Goal: Task Accomplishment & Management: Manage account settings

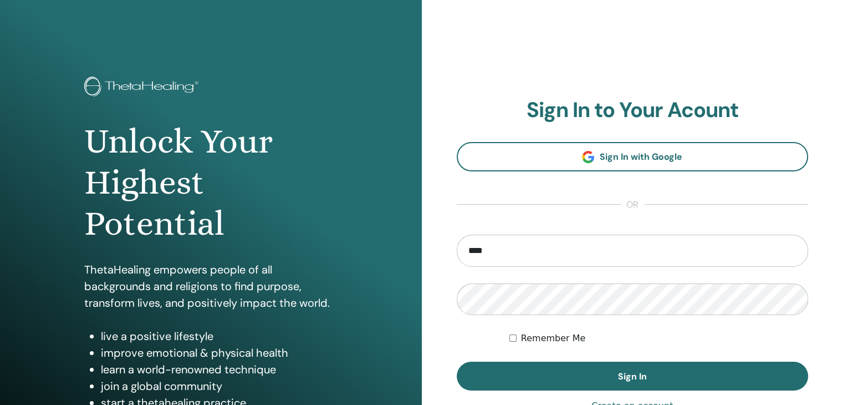
type input "**********"
click at [457, 362] on button "Sign In" at bounding box center [633, 376] width 352 height 29
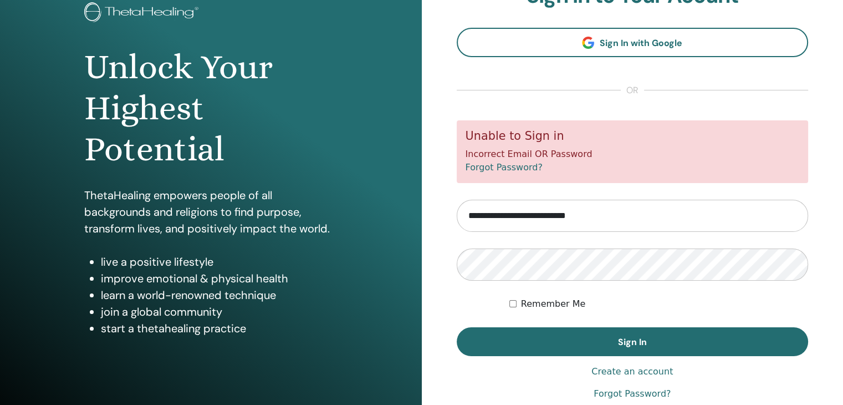
scroll to position [78, 0]
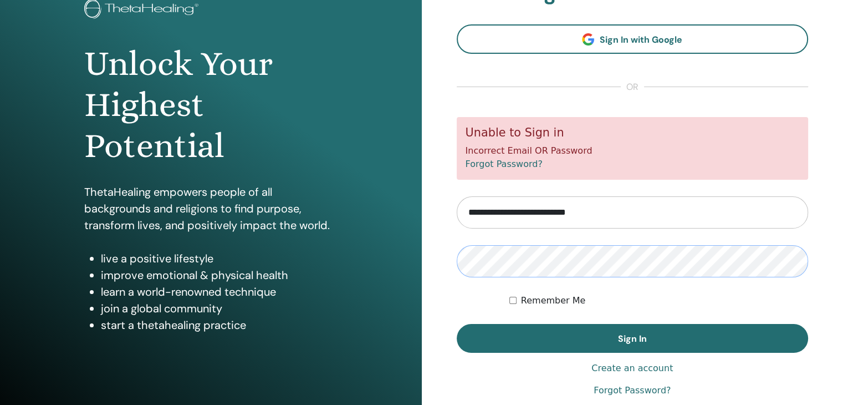
click at [457, 324] on button "Sign In" at bounding box center [633, 338] width 352 height 29
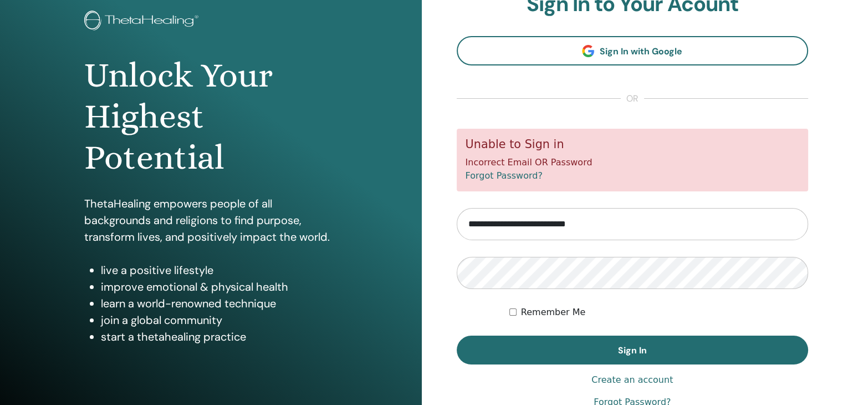
scroll to position [68, 0]
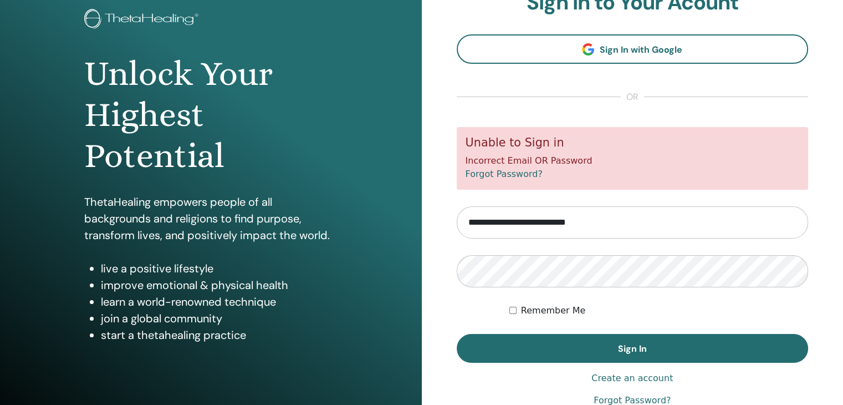
click at [513, 174] on link "Forgot Password?" at bounding box center [504, 174] width 77 height 11
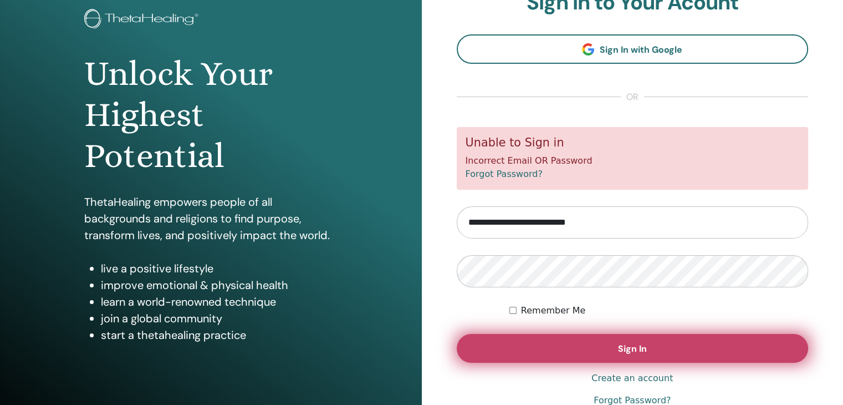
click at [542, 351] on button "Sign In" at bounding box center [633, 348] width 352 height 29
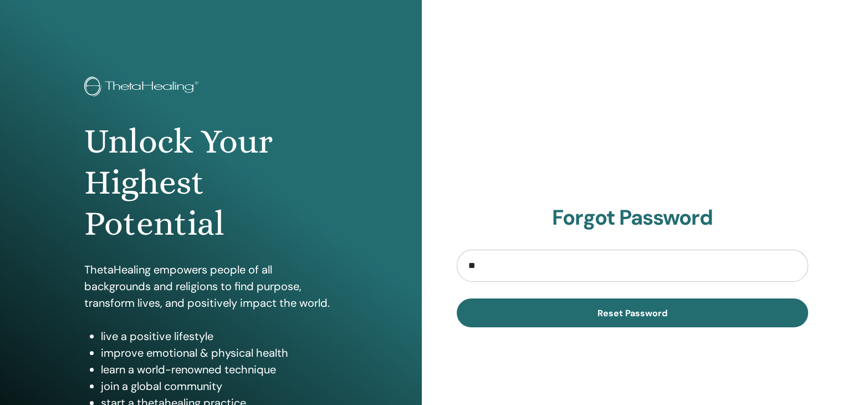
type input "**********"
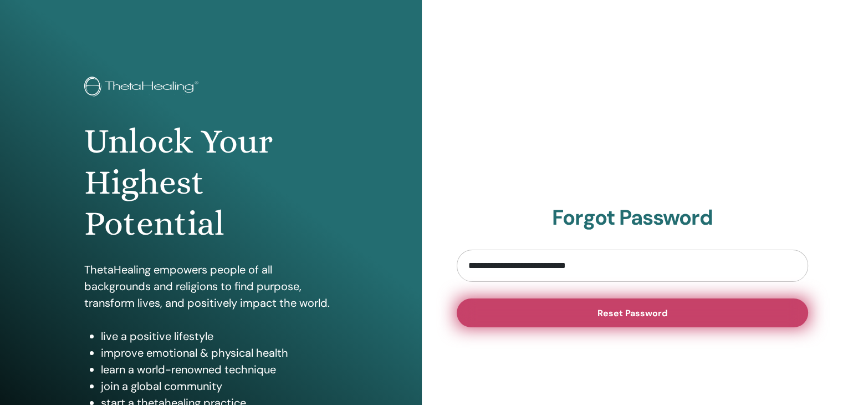
click at [521, 311] on button "Reset Password" at bounding box center [633, 312] width 352 height 29
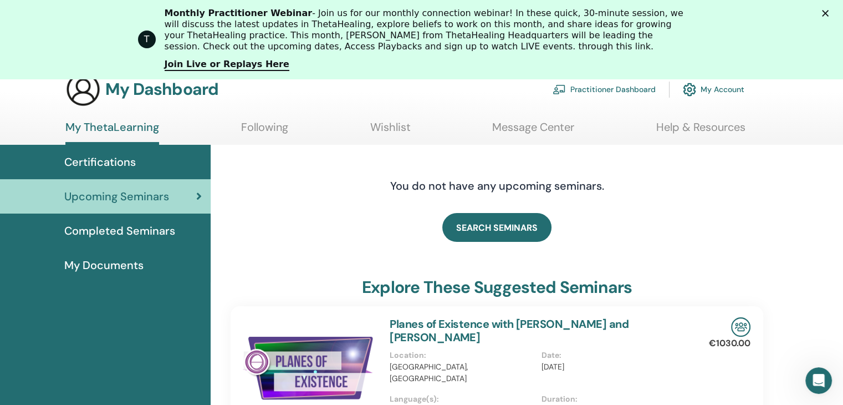
scroll to position [30, 0]
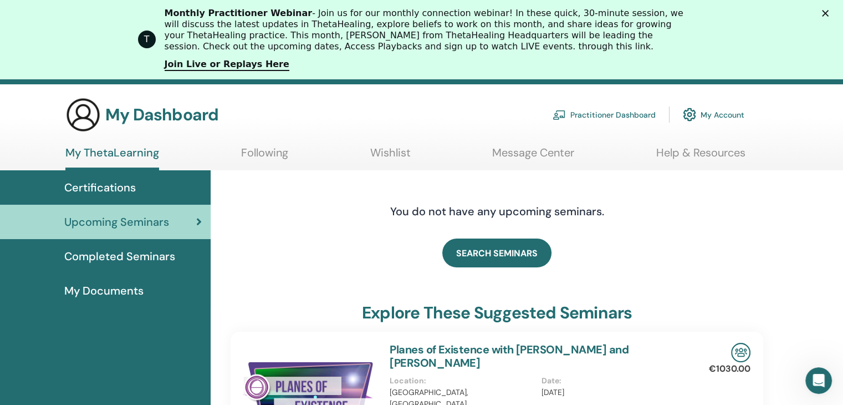
click at [170, 248] on span "Completed Seminars" at bounding box center [119, 256] width 111 height 17
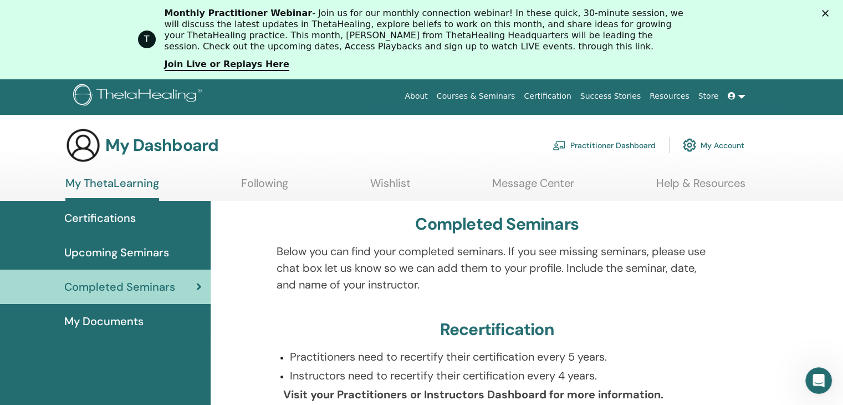
click at [383, 176] on link "Wishlist" at bounding box center [390, 187] width 40 height 22
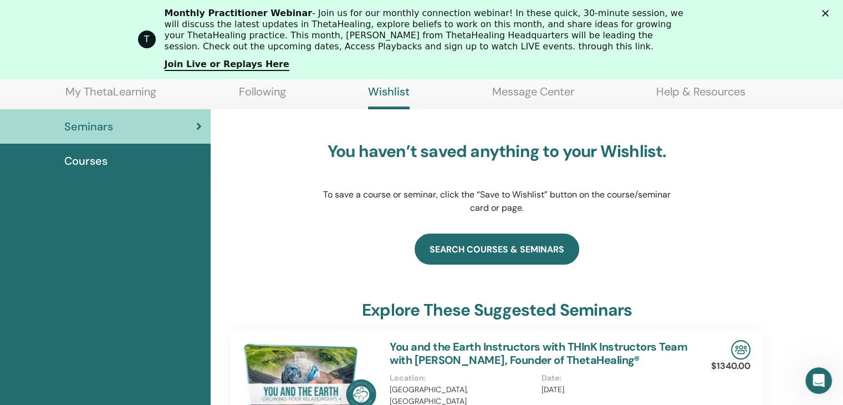
scroll to position [120, 0]
click at [475, 244] on link "search courses & seminars" at bounding box center [497, 249] width 165 height 31
click at [486, 242] on link "search courses & seminars" at bounding box center [497, 249] width 165 height 31
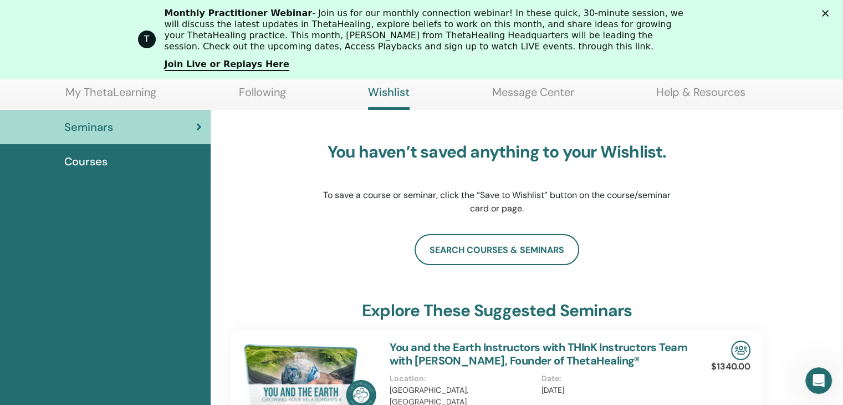
click at [103, 160] on span "Courses" at bounding box center [85, 161] width 43 height 17
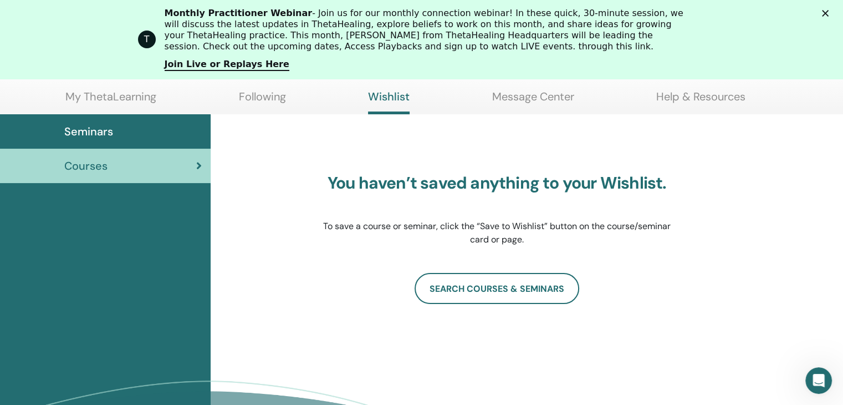
scroll to position [117, 0]
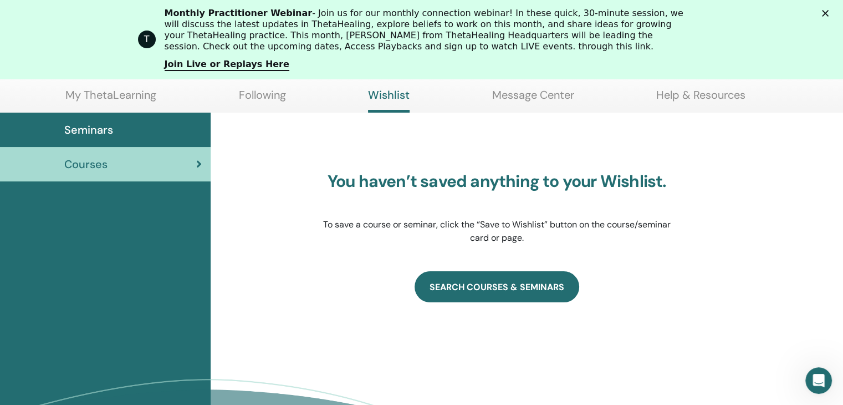
click at [496, 285] on link "SEARCH COURSES & SEMINARS" at bounding box center [497, 286] width 165 height 31
